Goal: Information Seeking & Learning: Learn about a topic

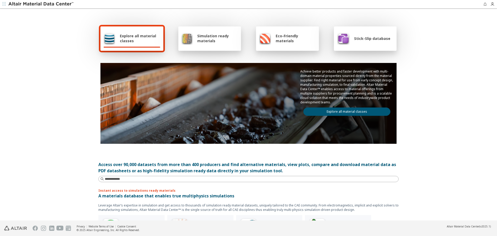
click at [353, 109] on link "Explore all material classes" at bounding box center [346, 111] width 87 height 8
click at [364, 108] on link "Explore all material classes" at bounding box center [346, 111] width 87 height 8
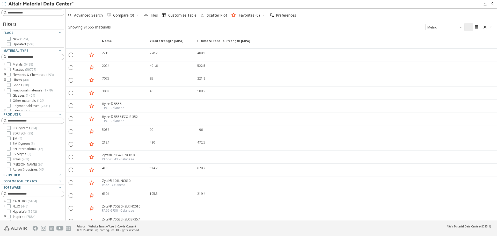
click at [157, 18] on span "Tiles" at bounding box center [151, 15] width 16 height 11
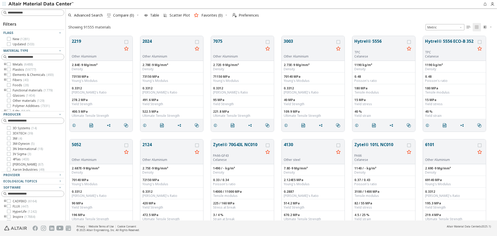
scroll to position [184, 427]
click at [46, 11] on input at bounding box center [33, 13] width 62 height 6
paste input "*******"
type input "*******"
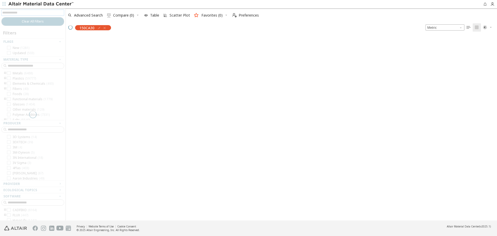
scroll to position [183, 427]
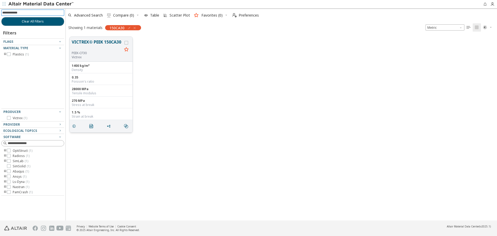
click at [87, 40] on button "VICTREX® PEEK 150CA30" at bounding box center [97, 45] width 50 height 12
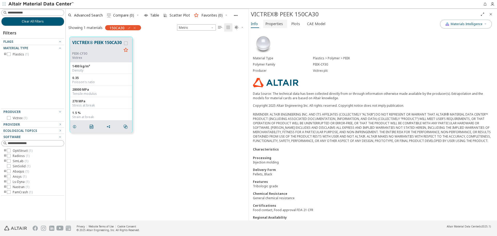
click at [272, 27] on button "Properties" at bounding box center [275, 24] width 24 height 8
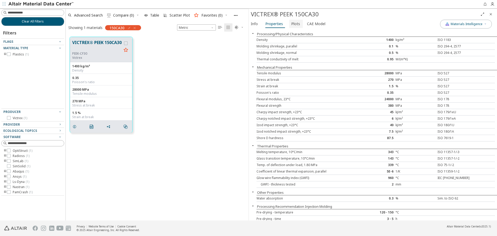
click at [294, 26] on span "Plots" at bounding box center [295, 24] width 9 height 8
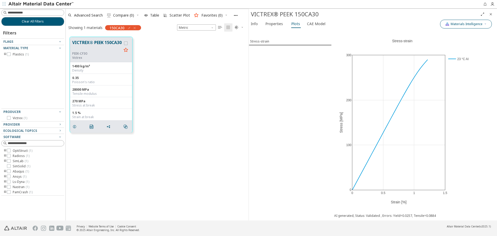
click at [485, 24] on icon "button" at bounding box center [484, 23] width 3 height 3
click at [317, 27] on span "CAE Model" at bounding box center [316, 24] width 18 height 8
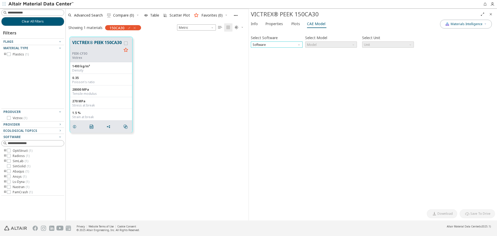
click at [276, 44] on span "Software" at bounding box center [277, 44] width 52 height 6
click at [348, 90] on div "Select Software Software Select Model Model Select Unit Unit Invalid data. Plea…" at bounding box center [373, 118] width 244 height 175
click at [492, 13] on icon "Close" at bounding box center [490, 14] width 4 height 4
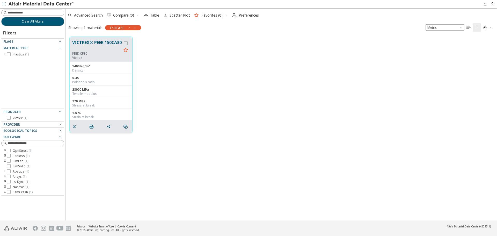
click at [89, 48] on button "VICTREX® PEEK 150CA30" at bounding box center [96, 45] width 49 height 12
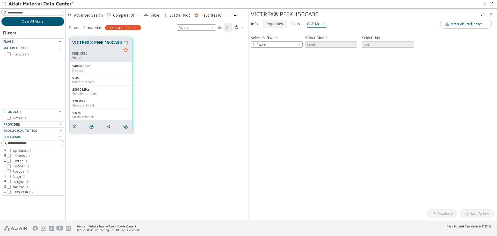
click at [279, 25] on span "Properties" at bounding box center [274, 24] width 18 height 8
